Goal: Check status: Check status

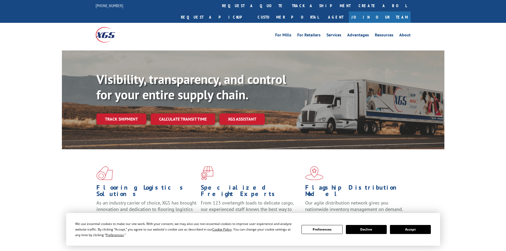
click at [117, 115] on div "Visibility, transparency, and control for your entire supply chain. Track shipm…" at bounding box center [270, 109] width 348 height 74
click at [119, 113] on link "Track shipment" at bounding box center [121, 118] width 50 height 11
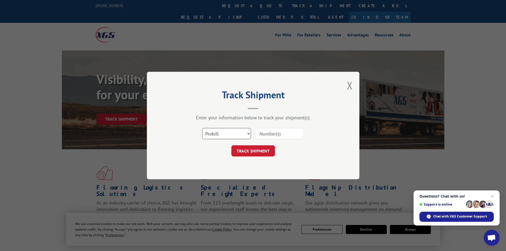
click at [245, 131] on select "Select category... Probill BOL PO" at bounding box center [226, 133] width 49 height 11
select select "bol"
click at [202, 128] on select "Select category... Probill BOL PO" at bounding box center [226, 133] width 49 height 11
click at [283, 136] on input at bounding box center [279, 133] width 49 height 11
type input "7024155"
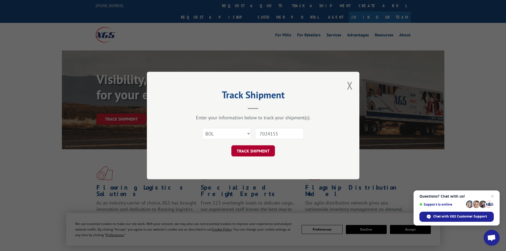
click at [259, 148] on button "TRACK SHIPMENT" at bounding box center [253, 150] width 44 height 11
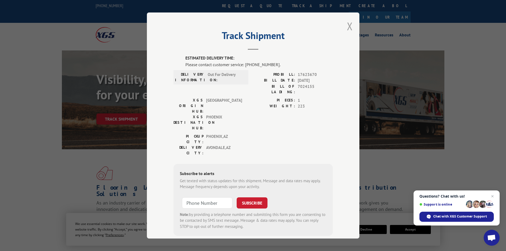
click at [347, 27] on button "Close modal" at bounding box center [350, 26] width 6 height 14
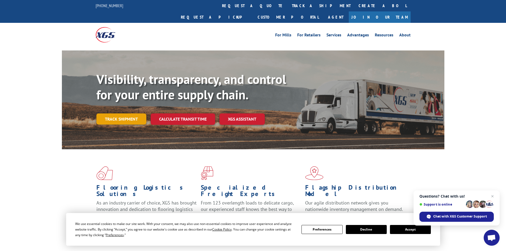
click at [114, 113] on link "Track shipment" at bounding box center [121, 118] width 50 height 11
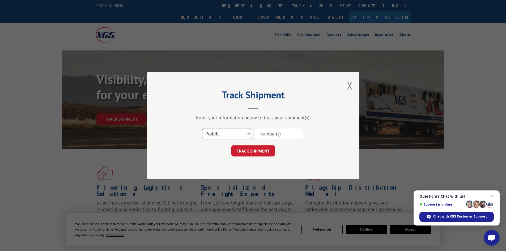
click at [247, 134] on select "Select category... Probill BOL PO" at bounding box center [226, 133] width 49 height 11
select select "bol"
click at [202, 128] on select "Select category... Probill BOL PO" at bounding box center [226, 133] width 49 height 11
paste input "7035553"
type input "7035553"
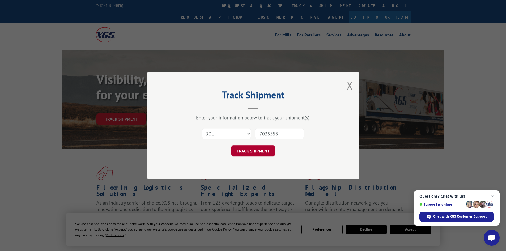
click at [254, 153] on button "TRACK SHIPMENT" at bounding box center [253, 150] width 44 height 11
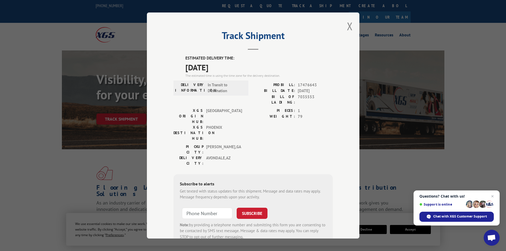
scroll to position [13, 0]
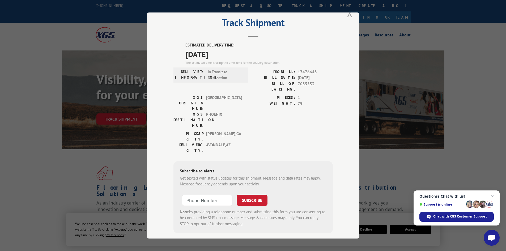
click at [350, 15] on button "Close modal" at bounding box center [350, 13] width 6 height 14
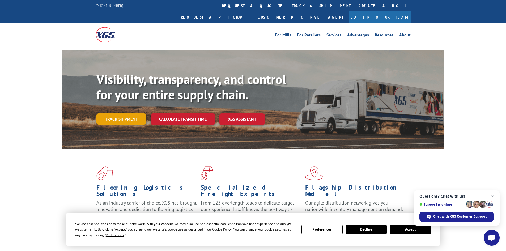
click at [119, 113] on link "Track shipment" at bounding box center [121, 118] width 50 height 11
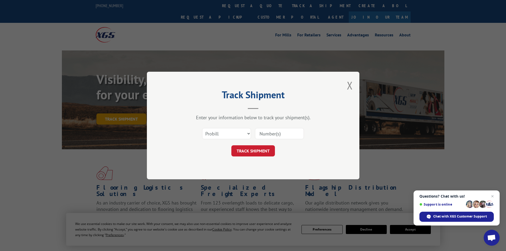
scroll to position [0, 0]
click at [231, 135] on select "Select category... Probill BOL PO" at bounding box center [226, 133] width 49 height 11
select select "bol"
click at [202, 128] on select "Select category... Probill BOL PO" at bounding box center [226, 133] width 49 height 11
paste input "7046592"
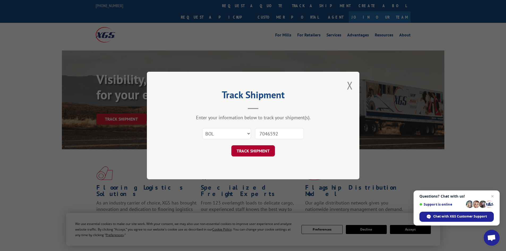
type input "7046592"
click at [245, 152] on button "TRACK SHIPMENT" at bounding box center [253, 150] width 44 height 11
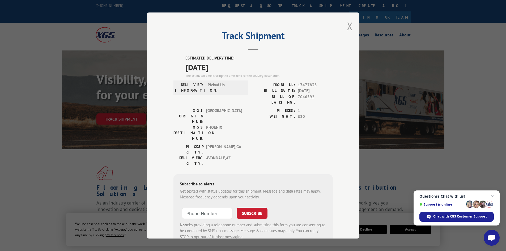
click at [349, 26] on button "Close modal" at bounding box center [350, 26] width 6 height 14
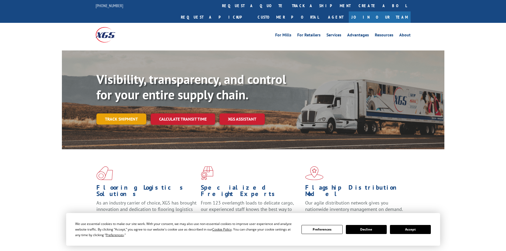
click at [133, 113] on link "Track shipment" at bounding box center [121, 118] width 50 height 11
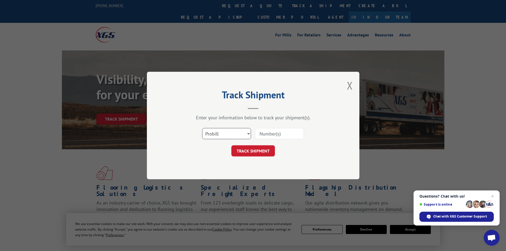
click at [247, 135] on select "Select category... Probill BOL PO" at bounding box center [226, 133] width 49 height 11
select select "bol"
click at [202, 128] on select "Select category... Probill BOL PO" at bounding box center [226, 133] width 49 height 11
paste input "7048693"
type input "7048693"
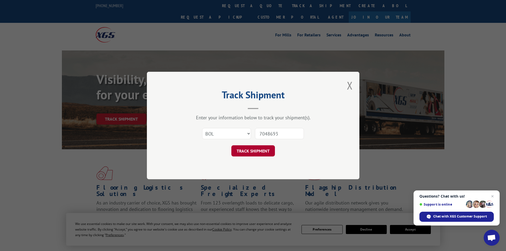
click at [249, 152] on button "TRACK SHIPMENT" at bounding box center [253, 150] width 44 height 11
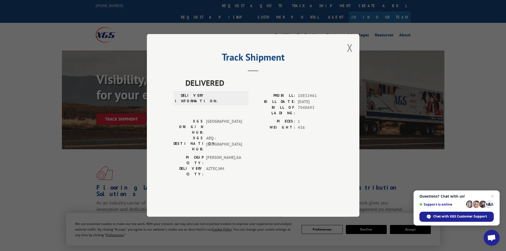
scroll to position [27, 0]
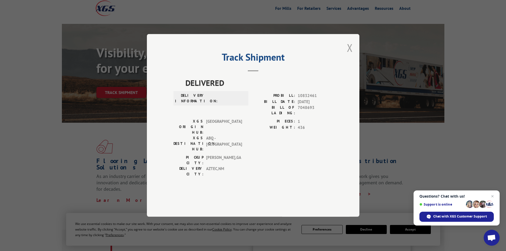
click at [349, 55] on button "Close modal" at bounding box center [350, 48] width 6 height 14
